Goal: Navigation & Orientation: Go to known website

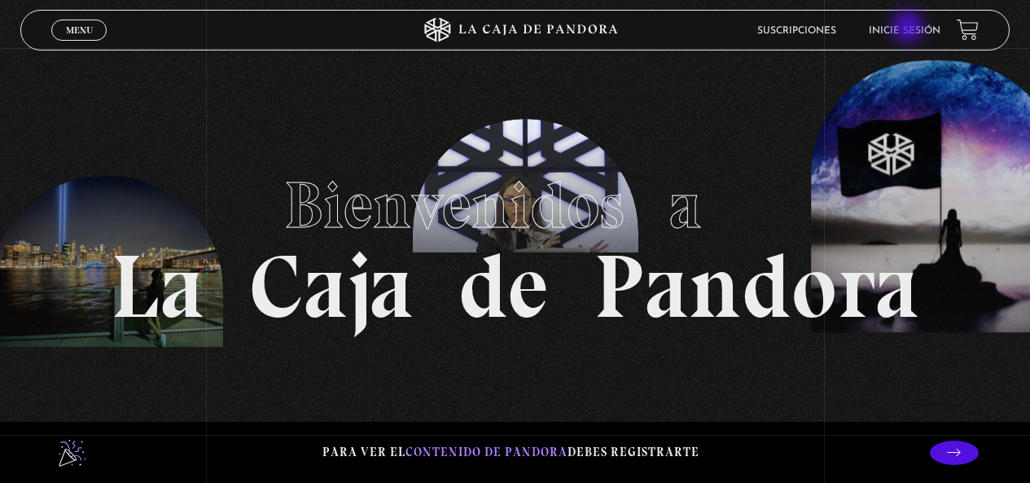
click at [909, 28] on link "Inicie sesión" at bounding box center [904, 31] width 72 height 10
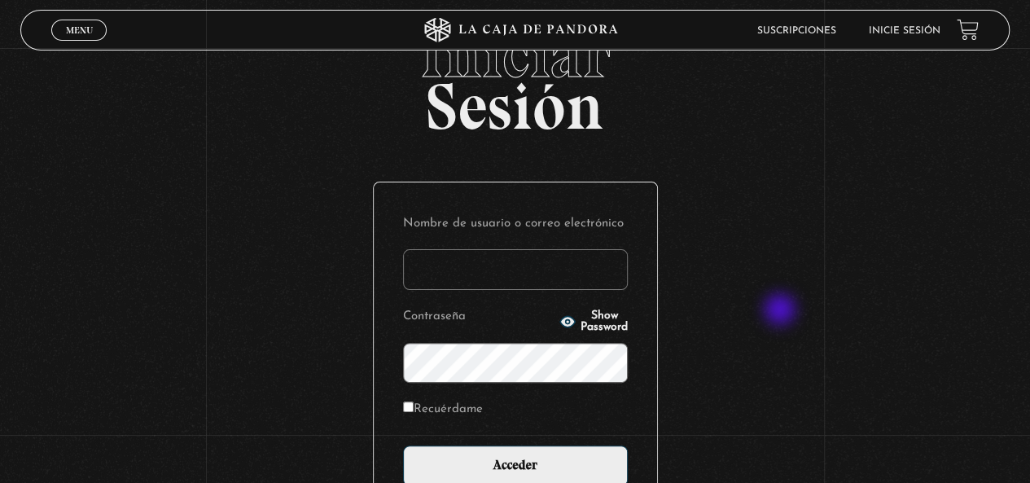
scroll to position [163, 0]
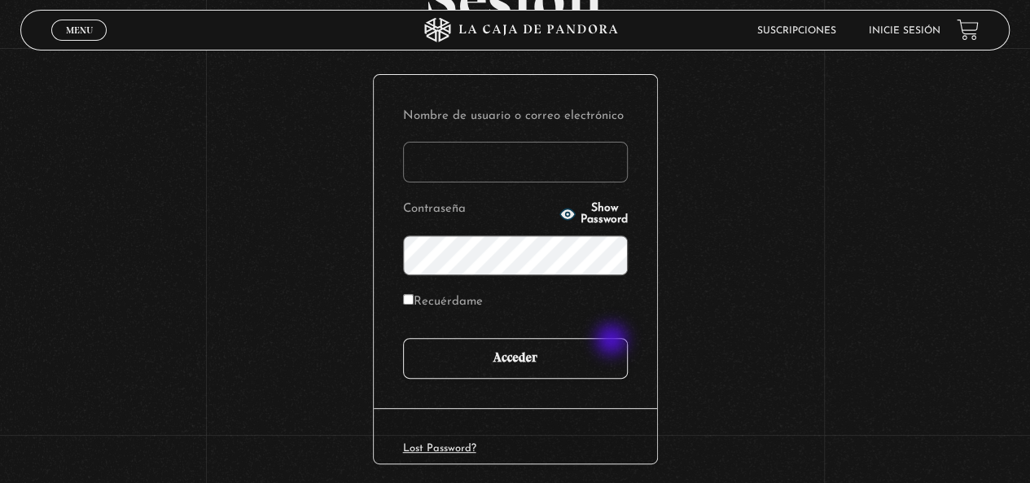
type input "[EMAIL_ADDRESS][DOMAIN_NAME]"
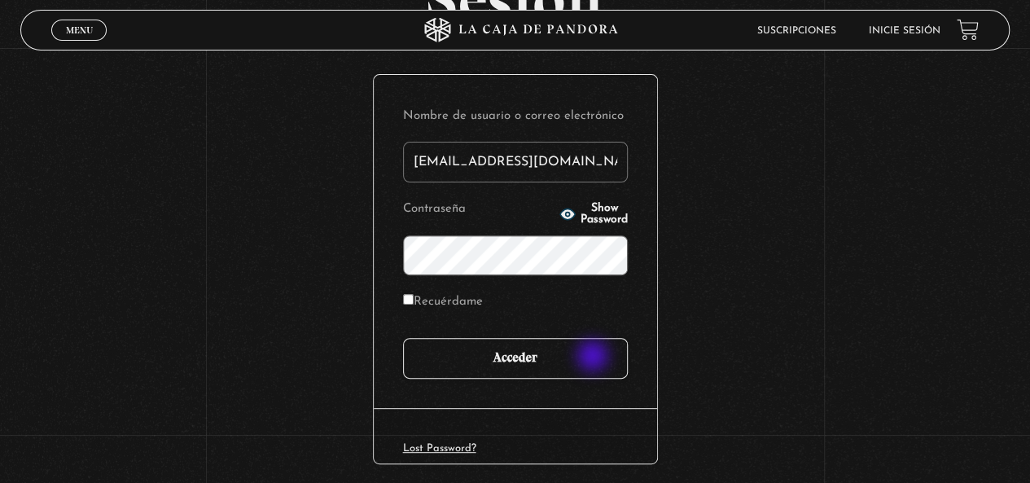
click at [594, 357] on input "Acceder" at bounding box center [515, 358] width 225 height 41
